Goal: Book appointment/travel/reservation

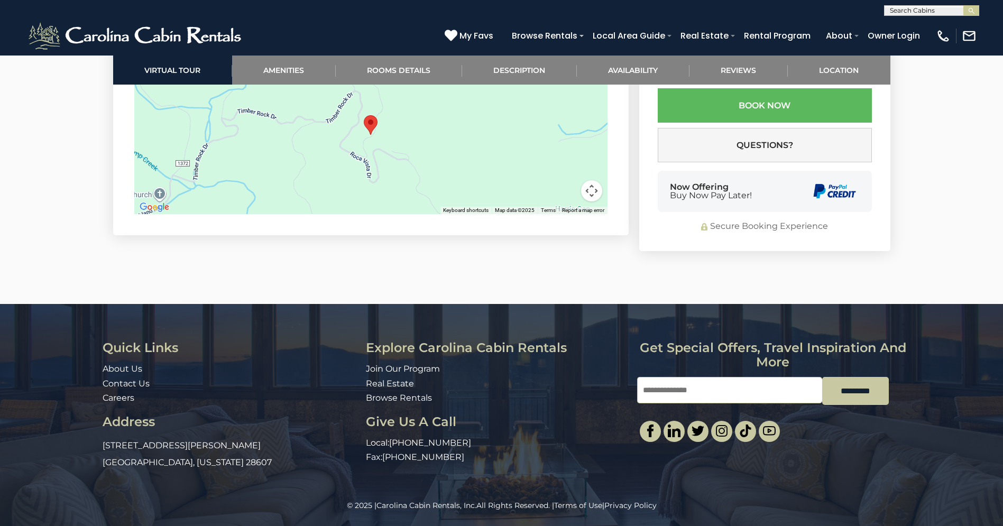
scroll to position [1, 0]
click at [899, 13] on input "text" at bounding box center [930, 12] width 93 height 11
type input "**********"
click at [899, 27] on em "Mountain Top" at bounding box center [915, 25] width 51 height 10
click at [963, 5] on button "submit" at bounding box center [971, 10] width 16 height 11
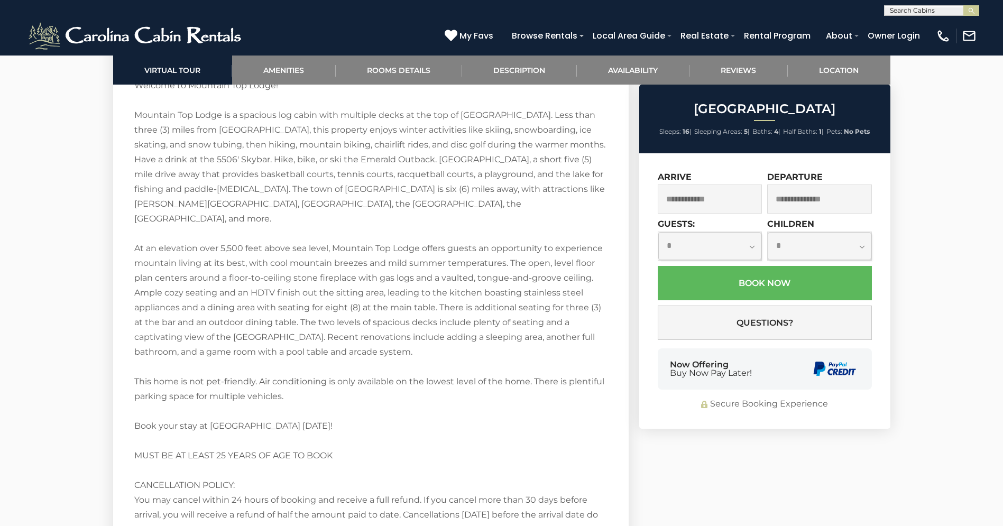
scroll to position [742, 0]
